Goal: Check status: Check status

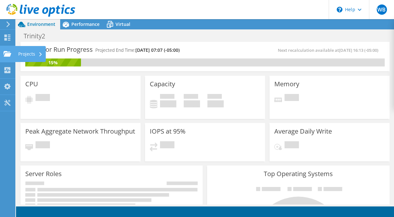
click at [23, 54] on div "Projects" at bounding box center [30, 54] width 31 height 16
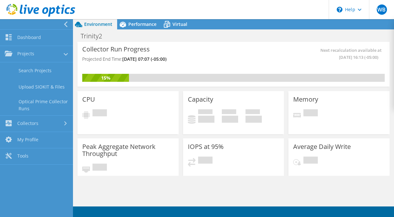
click at [23, 54] on link "Projects" at bounding box center [36, 54] width 73 height 16
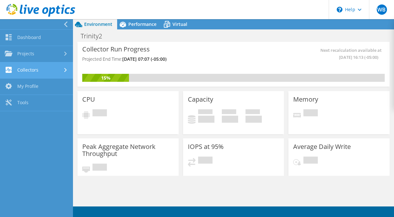
click at [23, 71] on link "Collectors" at bounding box center [36, 70] width 73 height 16
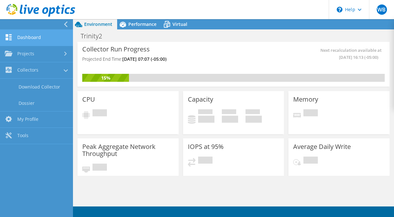
click at [31, 42] on link "Dashboard" at bounding box center [36, 38] width 73 height 16
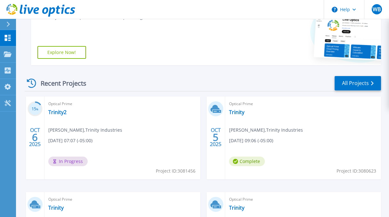
scroll to position [192, 0]
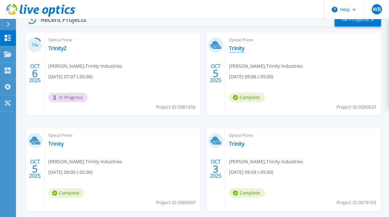
click at [235, 49] on link "Trinity" at bounding box center [236, 48] width 15 height 6
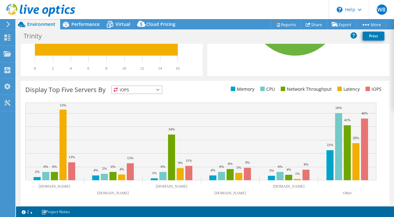
scroll to position [234, 0]
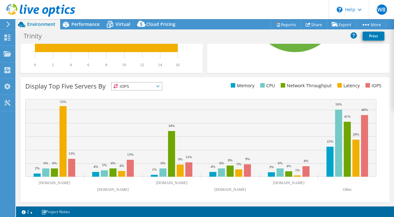
click at [159, 87] on icon at bounding box center [157, 86] width 3 height 2
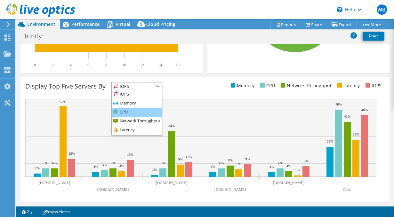
click at [137, 112] on li "CPU" at bounding box center [137, 112] width 50 height 9
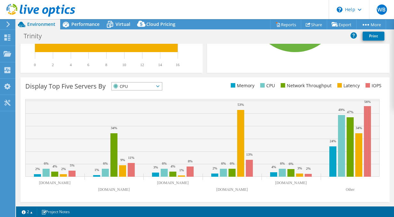
click at [159, 86] on icon at bounding box center [157, 86] width 3 height 2
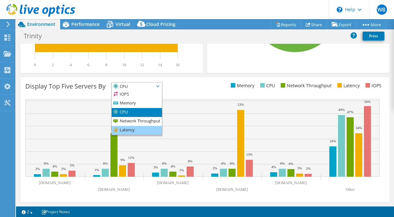
click at [138, 129] on li "Latency" at bounding box center [137, 130] width 50 height 9
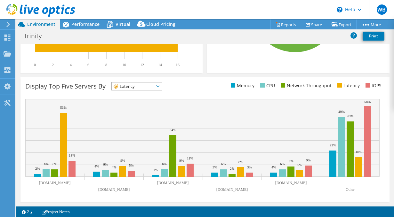
click at [159, 86] on icon at bounding box center [157, 86] width 3 height 2
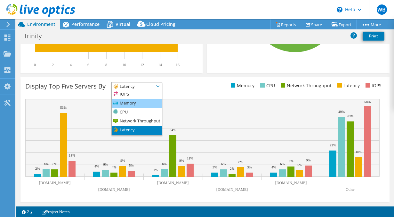
click at [133, 103] on li "Memory" at bounding box center [137, 103] width 50 height 9
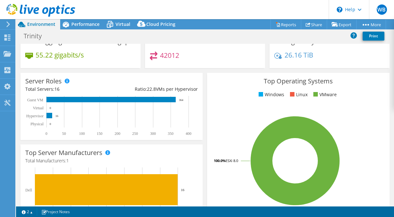
scroll to position [0, 0]
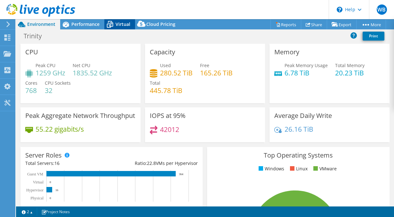
click at [115, 23] on icon at bounding box center [109, 24] width 11 height 11
